Goal: Find contact information: Find contact information

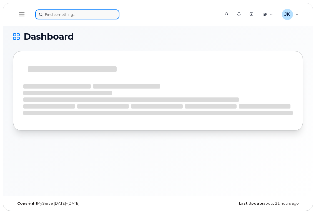
click at [63, 16] on input at bounding box center [77, 14] width 84 height 10
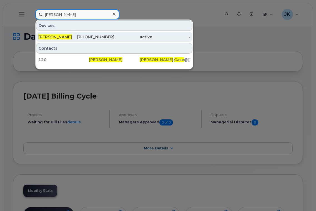
type input "[PERSON_NAME]"
click at [98, 39] on div "[PHONE_NUMBER]" at bounding box center [95, 37] width 38 height 6
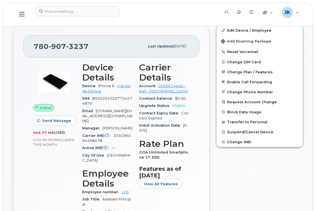
scroll to position [111, 0]
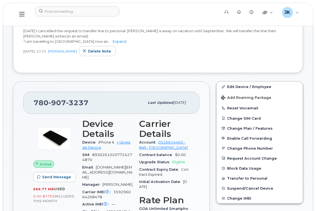
click at [156, 65] on div "Notes Add Note All Notes [DATE] I cancelled the request to transfer line to per…" at bounding box center [158, 38] width 290 height 71
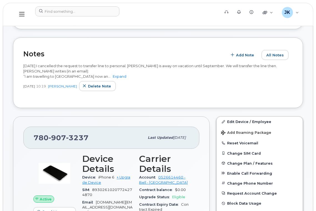
scroll to position [37, 0]
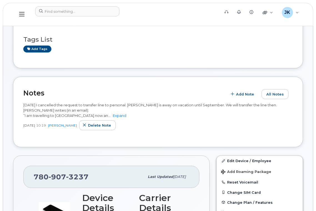
click at [23, 14] on icon at bounding box center [21, 14] width 5 height 6
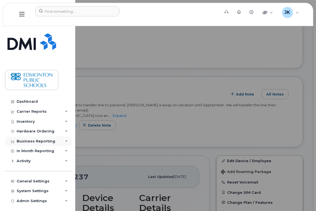
scroll to position [3, 0]
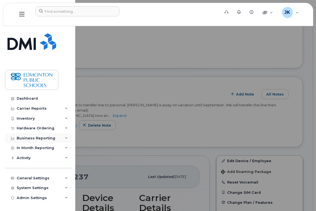
click at [25, 136] on div "Business Reporting" at bounding box center [38, 138] width 67 height 10
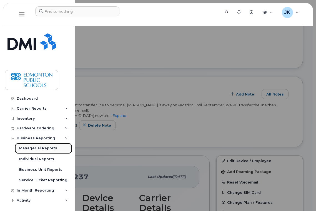
click at [28, 147] on div "Managerial Reports" at bounding box center [38, 148] width 38 height 5
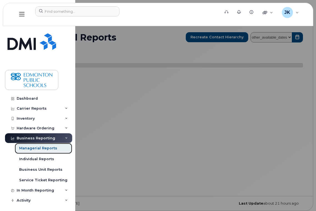
select select
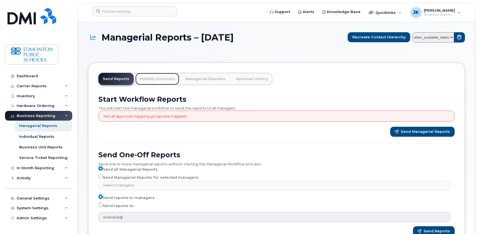
drag, startPoint x: 150, startPoint y: 80, endPoint x: 161, endPoint y: 84, distance: 11.9
click at [150, 80] on link "Monthly Summary" at bounding box center [157, 79] width 44 height 12
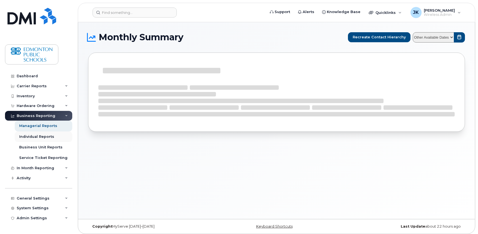
select select
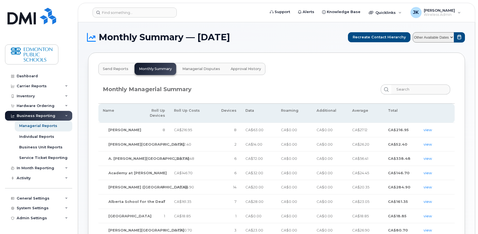
click at [198, 68] on span "Managerial Disputes" at bounding box center [201, 69] width 38 height 4
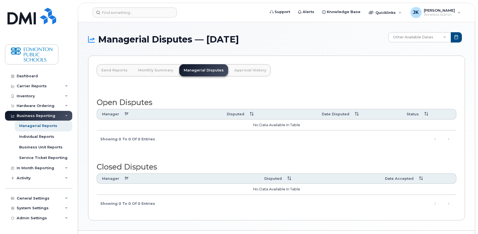
scroll to position [14, 0]
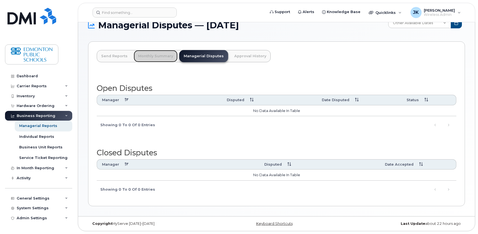
drag, startPoint x: 155, startPoint y: 56, endPoint x: 172, endPoint y: 63, distance: 18.5
click at [155, 56] on link "Monthly Summary" at bounding box center [156, 56] width 44 height 12
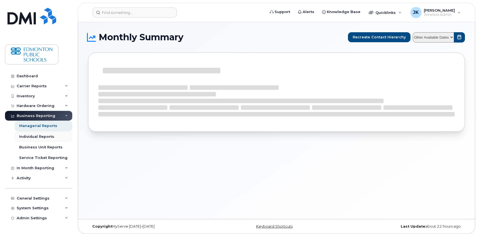
select select
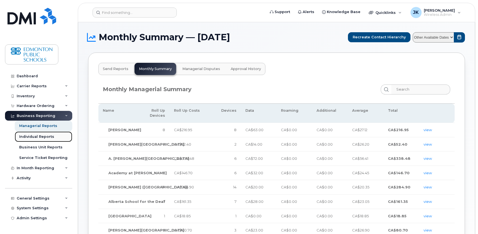
click at [33, 137] on div "Individual Reports" at bounding box center [36, 136] width 35 height 5
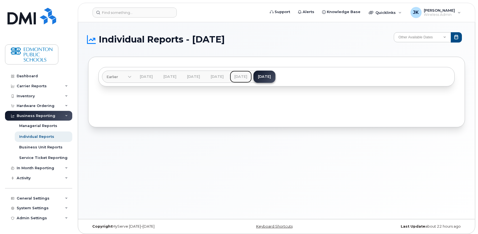
click at [252, 77] on link "Jul 2025" at bounding box center [241, 77] width 22 height 12
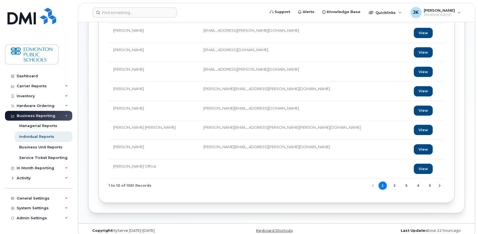
scroll to position [125, 0]
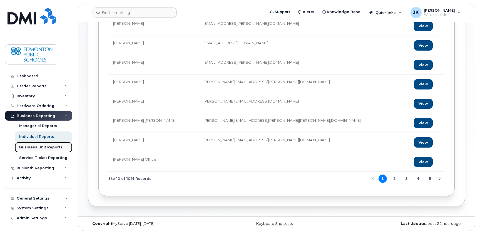
click at [28, 146] on div "Business Unit Reports" at bounding box center [40, 147] width 43 height 5
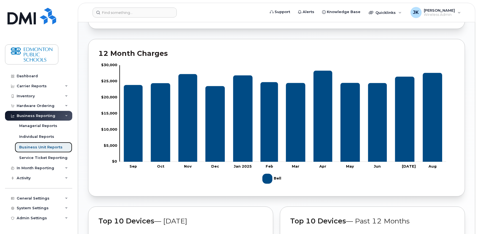
scroll to position [78, 0]
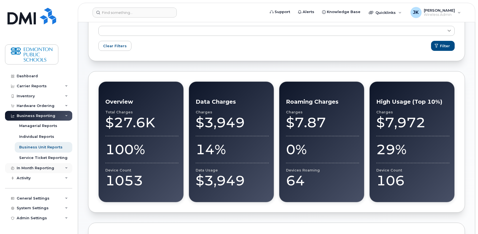
click at [65, 168] on icon at bounding box center [66, 168] width 3 height 3
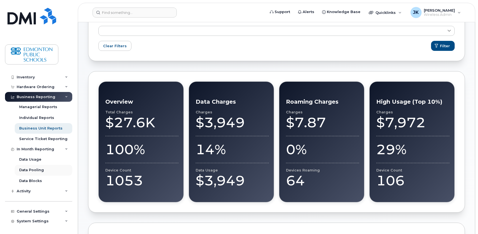
scroll to position [29, 0]
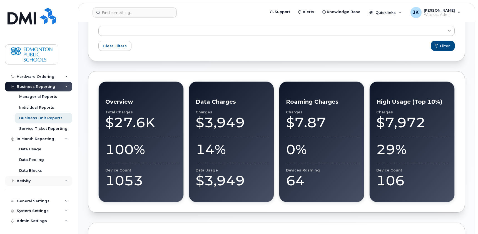
click at [65, 181] on icon at bounding box center [66, 181] width 3 height 3
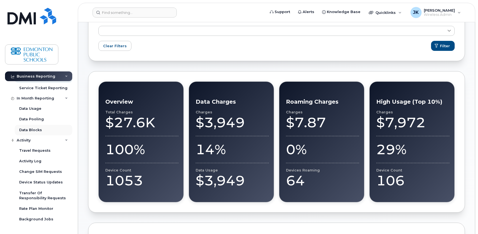
scroll to position [0, 0]
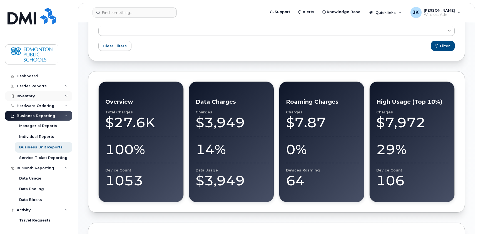
click at [65, 96] on icon at bounding box center [66, 96] width 3 height 3
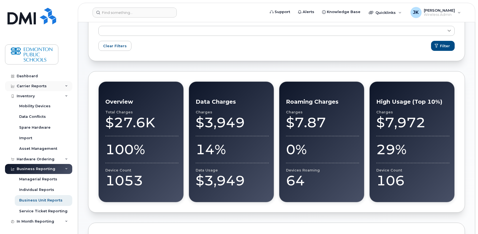
click at [65, 86] on icon at bounding box center [66, 86] width 3 height 3
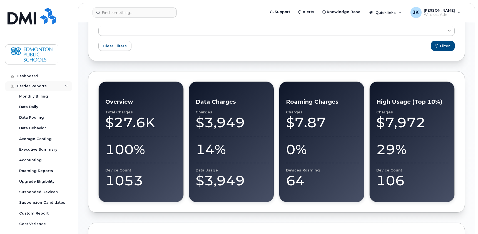
click at [65, 85] on icon at bounding box center [66, 86] width 3 height 3
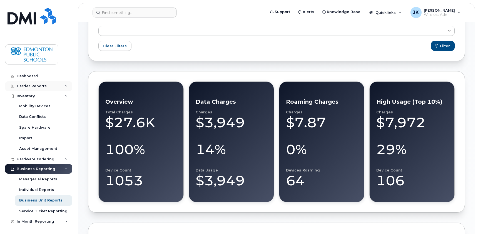
click at [65, 85] on icon at bounding box center [66, 86] width 3 height 3
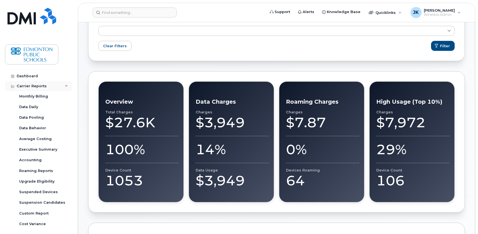
click at [65, 85] on icon at bounding box center [66, 86] width 3 height 3
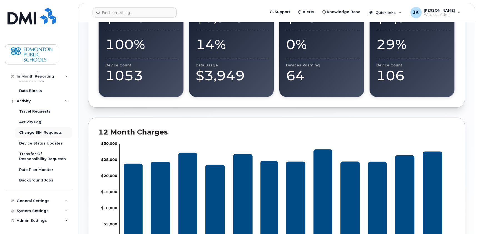
scroll to position [190, 0]
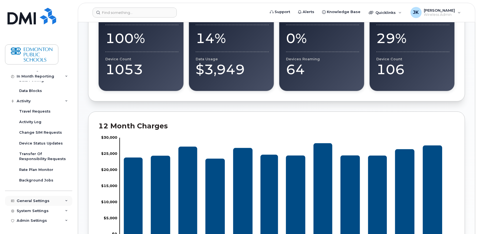
click at [63, 200] on div "General Settings" at bounding box center [38, 201] width 67 height 10
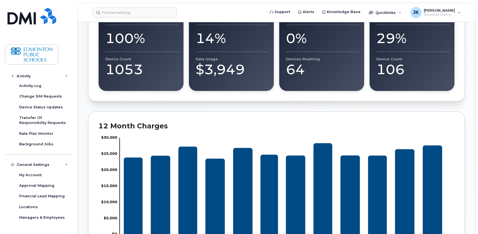
scroll to position [247, 0]
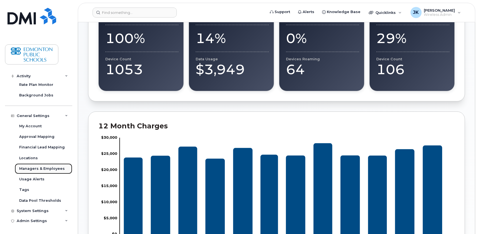
click at [42, 168] on div "Managers & Employees" at bounding box center [42, 168] width 46 height 5
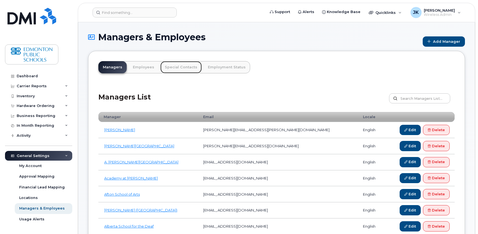
click at [172, 67] on link "Special Contacts" at bounding box center [180, 67] width 41 height 12
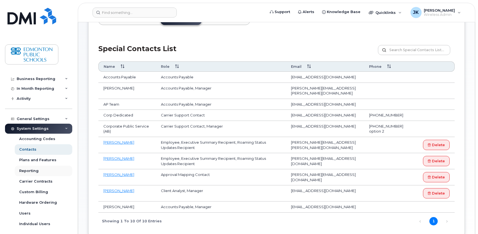
scroll to position [50, 0]
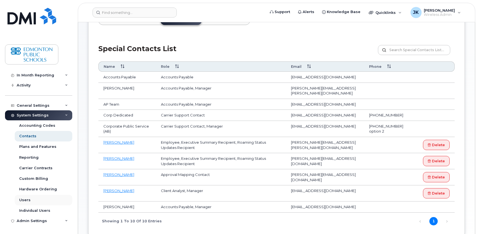
drag, startPoint x: 64, startPoint y: 221, endPoint x: 60, endPoint y: 205, distance: 16.4
click at [65, 221] on icon at bounding box center [66, 221] width 3 height 3
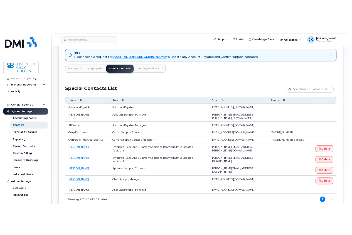
scroll to position [45, 0]
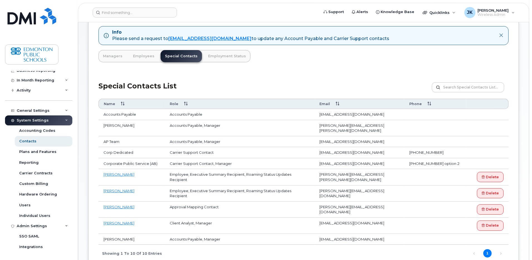
drag, startPoint x: 471, startPoint y: 1, endPoint x: 377, endPoint y: 68, distance: 115.8
click at [377, 68] on div "Info Please send a request to [EMAIL_ADDRESS][DOMAIN_NAME] to update any Accoun…" at bounding box center [303, 144] width 430 height 256
